Goal: Task Accomplishment & Management: Manage account settings

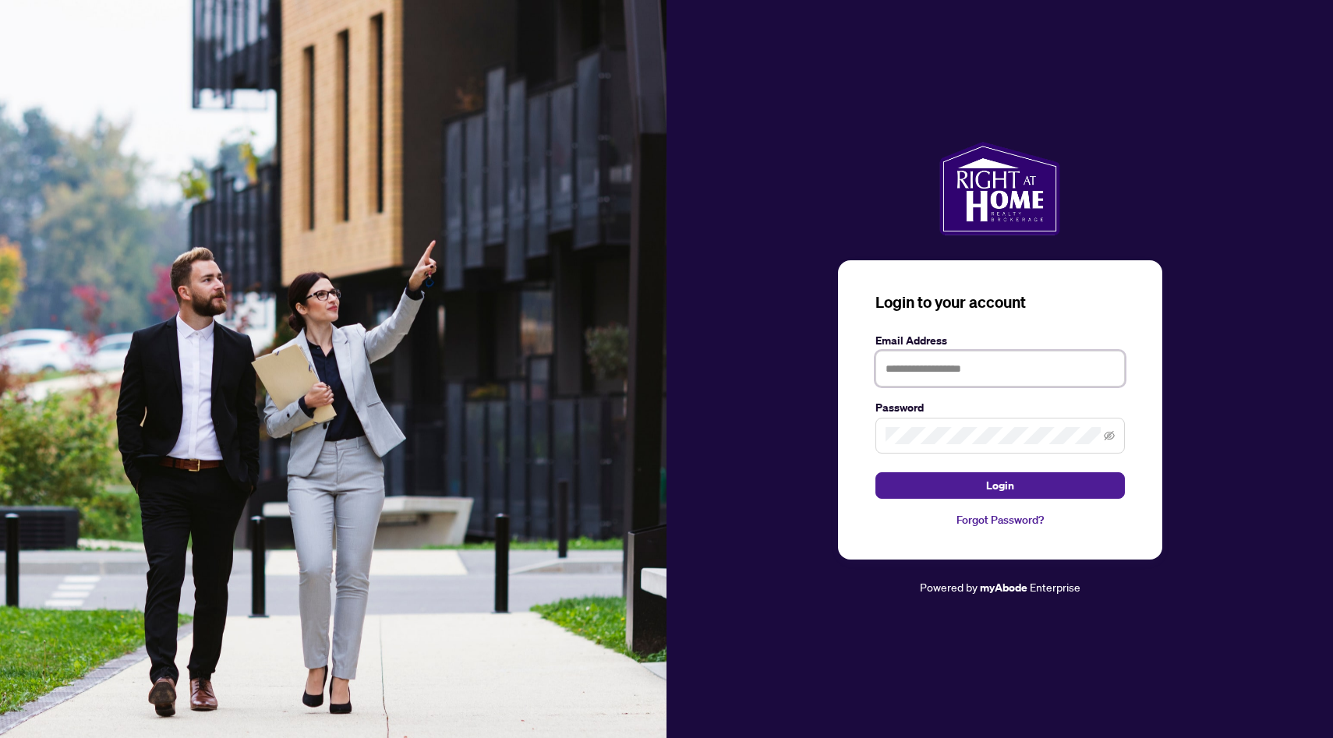
click at [927, 364] on input "text" at bounding box center [1000, 369] width 249 height 36
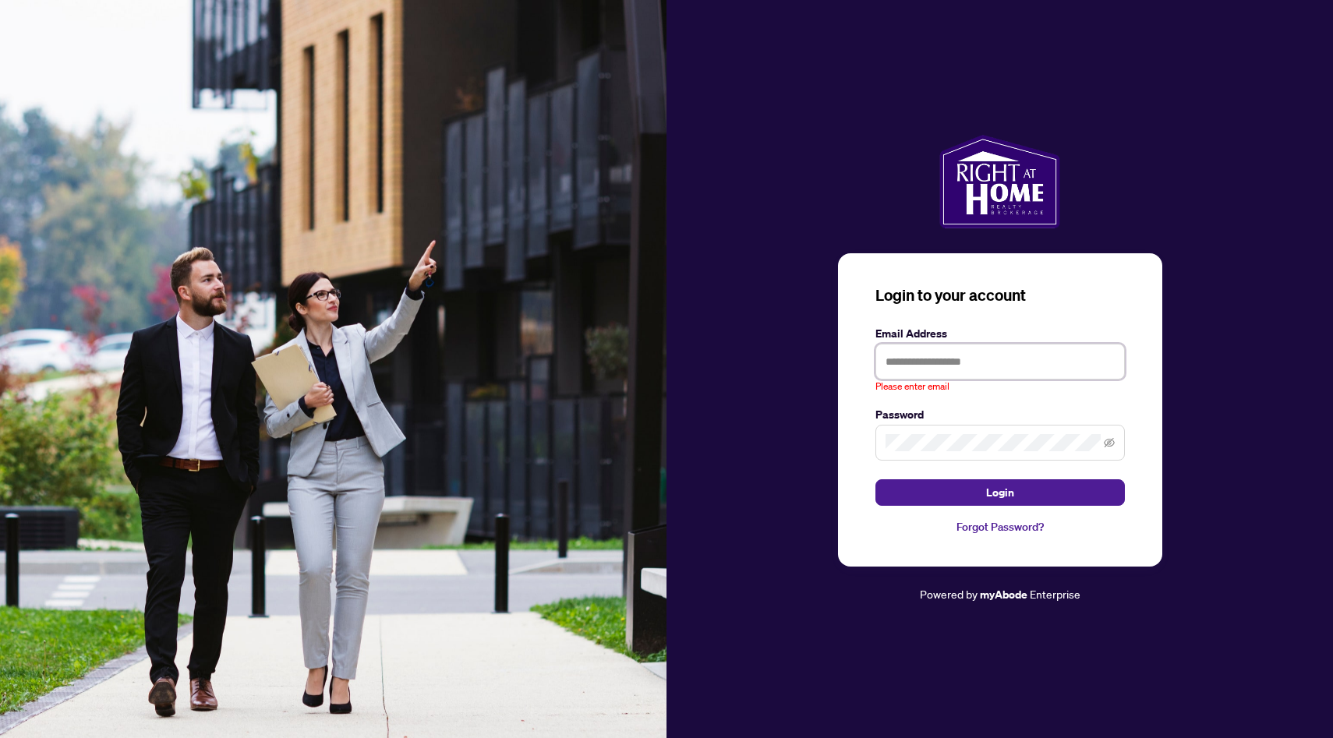
type input "**********"
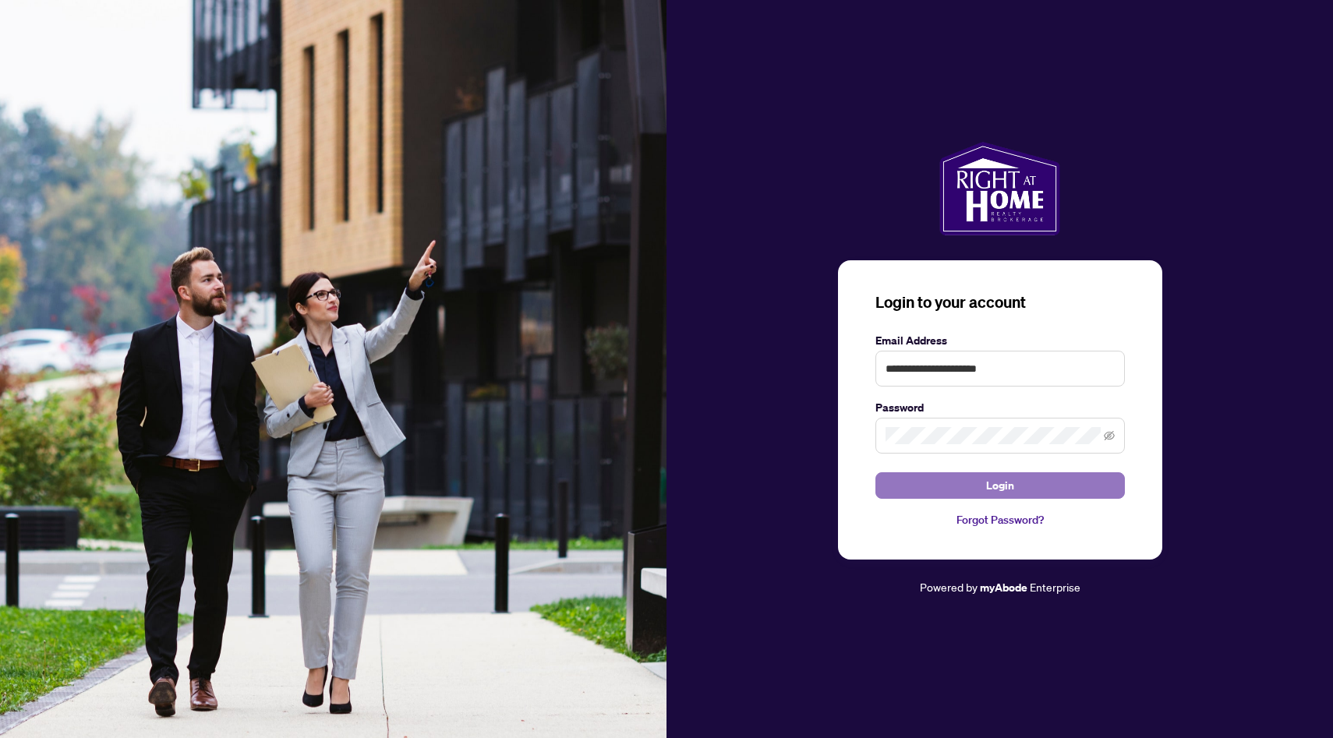
click at [978, 479] on button "Login" at bounding box center [1000, 485] width 249 height 27
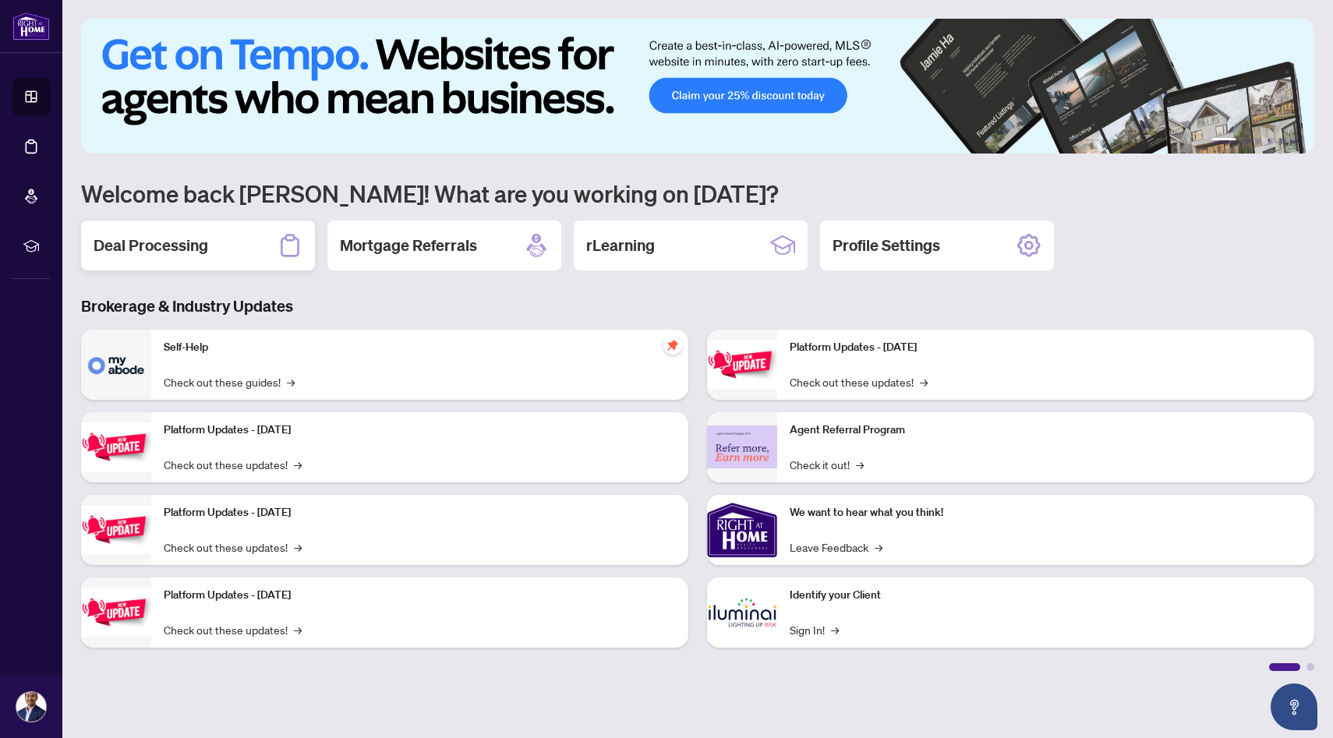
click at [204, 253] on h2 "Deal Processing" at bounding box center [151, 246] width 115 height 22
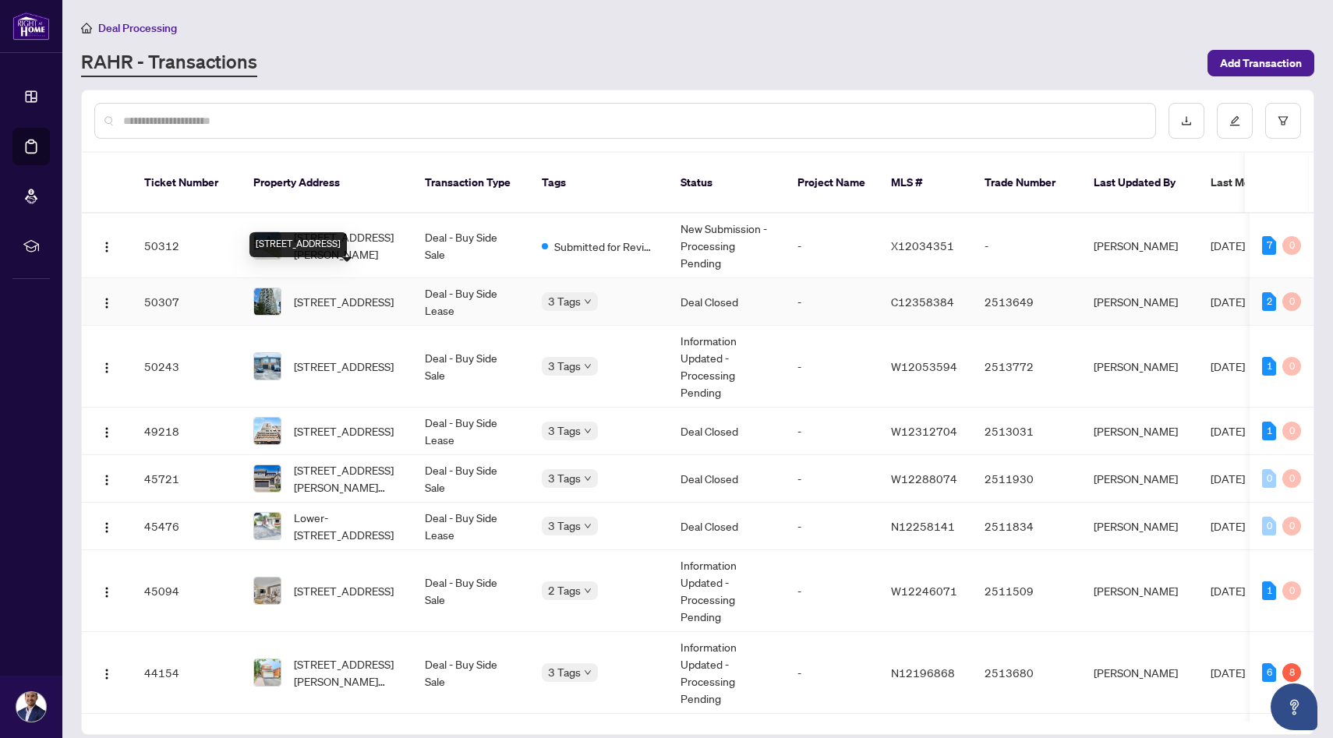
click at [352, 293] on span "[STREET_ADDRESS]" at bounding box center [344, 301] width 100 height 17
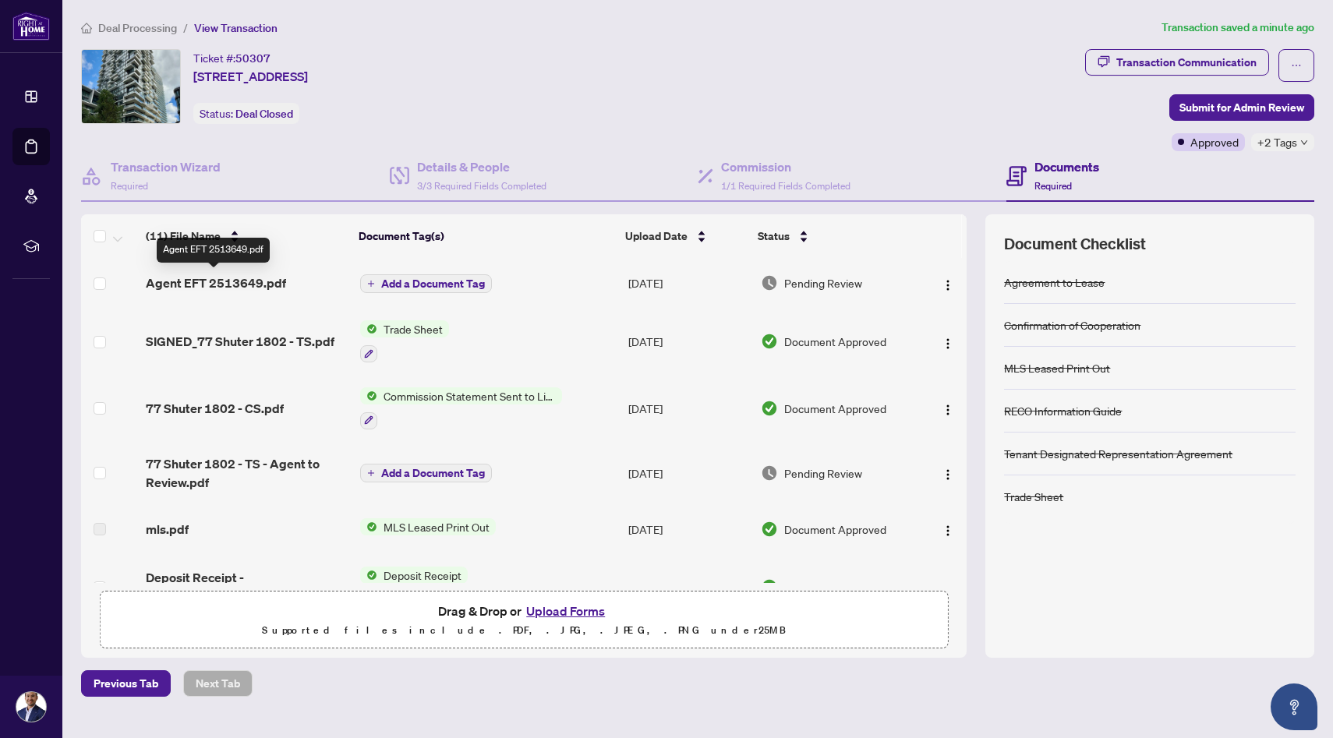
click at [243, 288] on span "Agent EFT 2513649.pdf" at bounding box center [216, 283] width 140 height 19
click at [285, 281] on div "Agent EFT 2513649.pdf" at bounding box center [247, 283] width 202 height 19
